Goal: Information Seeking & Learning: Learn about a topic

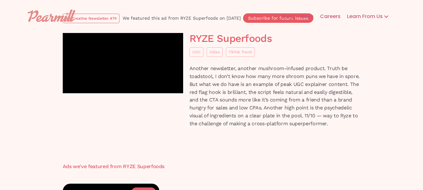
click at [196, 53] on div "UGC" at bounding box center [196, 52] width 8 height 6
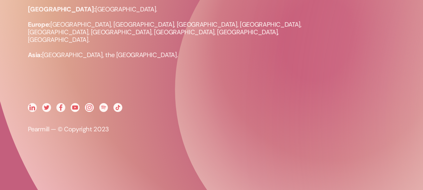
scroll to position [1357, 0]
